Goal: Book appointment/travel/reservation

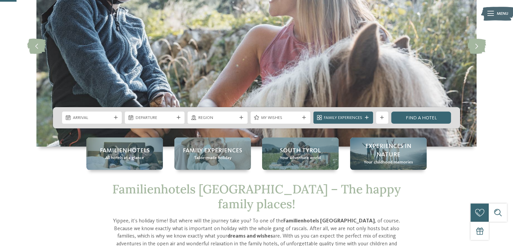
scroll to position [86, 0]
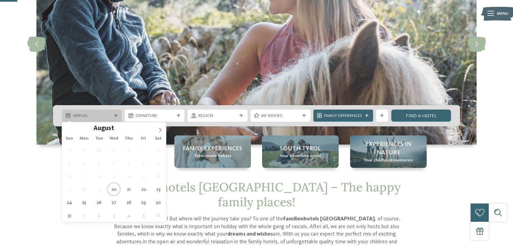
click at [88, 118] on span "Arrival" at bounding box center [92, 116] width 38 height 6
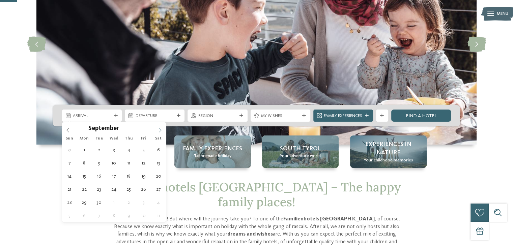
click at [164, 129] on span at bounding box center [160, 128] width 11 height 11
type input "****"
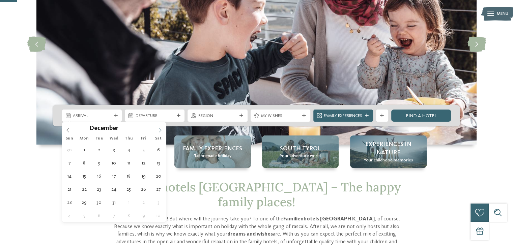
click at [164, 129] on span at bounding box center [160, 128] width 11 height 11
type div "04.04.2026"
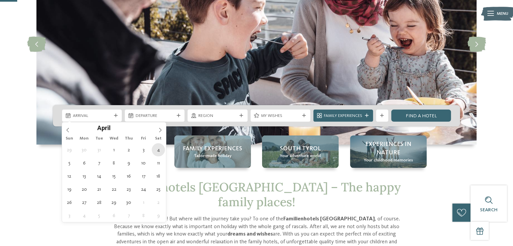
type input "****"
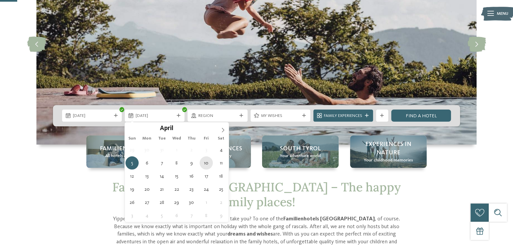
type div "10.04.2026"
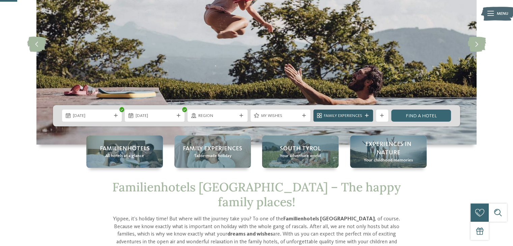
click at [354, 114] on span "Family Experiences" at bounding box center [343, 116] width 38 height 6
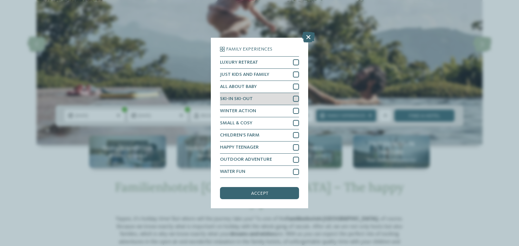
click at [267, 96] on div "SKI-IN SKI-OUT" at bounding box center [259, 99] width 79 height 12
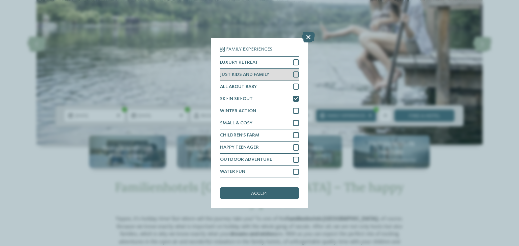
click at [292, 73] on div "JUST KIDS AND FAMILY" at bounding box center [259, 75] width 79 height 12
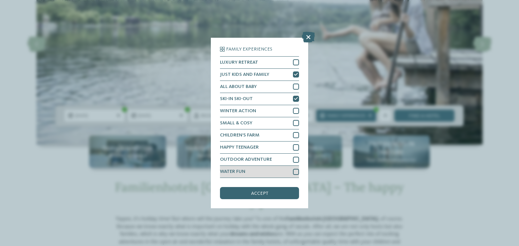
click at [269, 169] on div "WATER FUN" at bounding box center [259, 172] width 79 height 12
click at [271, 191] on div "accept" at bounding box center [259, 193] width 79 height 12
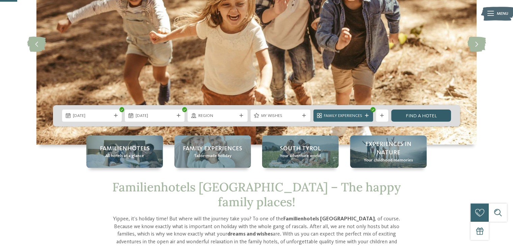
click at [421, 111] on link "Find a hotel" at bounding box center [422, 116] width 60 height 12
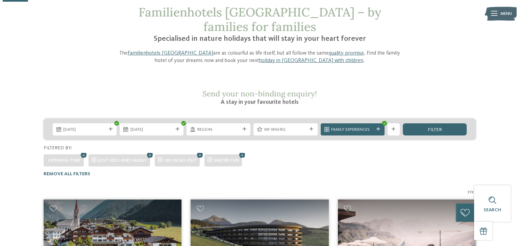
scroll to position [31, 0]
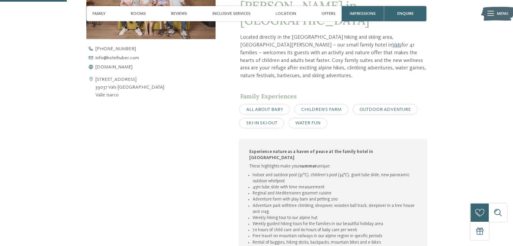
scroll to position [286, 0]
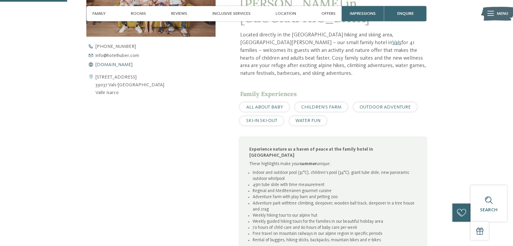
click at [119, 65] on span "www.hotelhuber.com" at bounding box center [114, 64] width 37 height 5
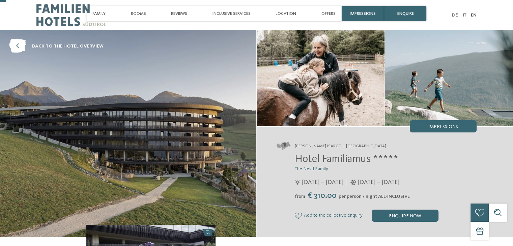
scroll to position [70, 0]
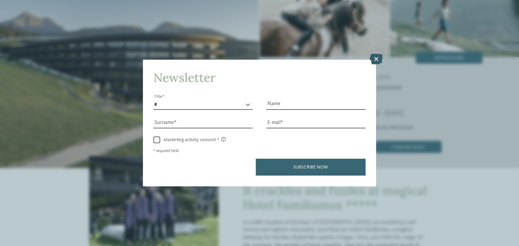
click at [377, 64] on icon at bounding box center [375, 59] width 13 height 11
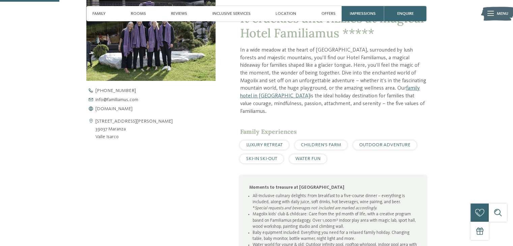
scroll to position [236, 0]
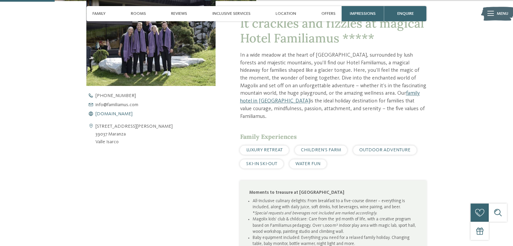
click at [133, 114] on span "www.familiamus.com" at bounding box center [114, 114] width 37 height 5
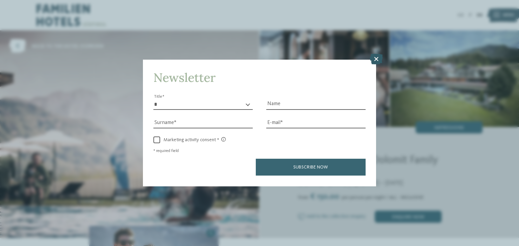
click at [378, 62] on icon at bounding box center [375, 59] width 13 height 11
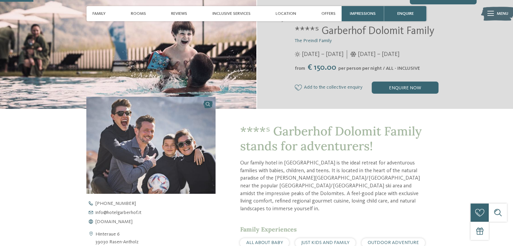
scroll to position [166, 0]
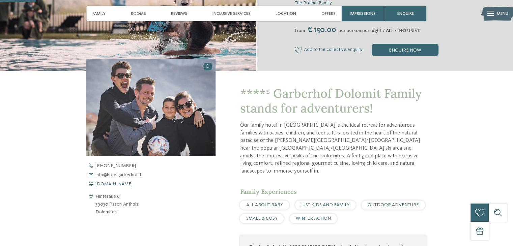
click at [125, 185] on span "www.hotelgarberhof.it" at bounding box center [114, 184] width 37 height 5
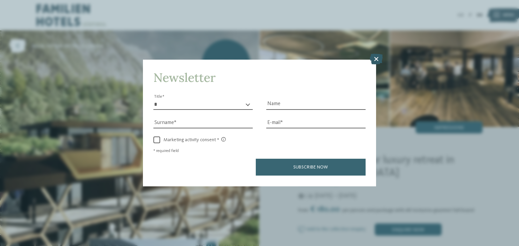
click at [377, 58] on icon at bounding box center [375, 59] width 13 height 11
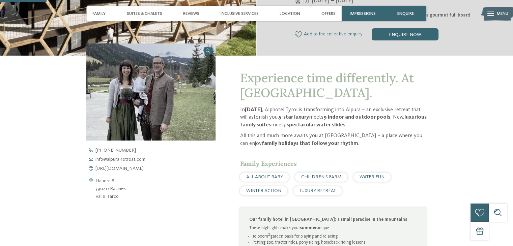
scroll to position [195, 0]
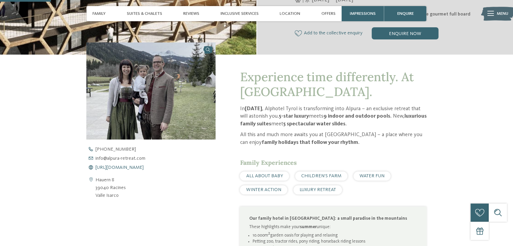
click at [144, 166] on span "[URL][DOMAIN_NAME]" at bounding box center [120, 167] width 48 height 5
